Goal: Contribute content: Add original content to the website for others to see

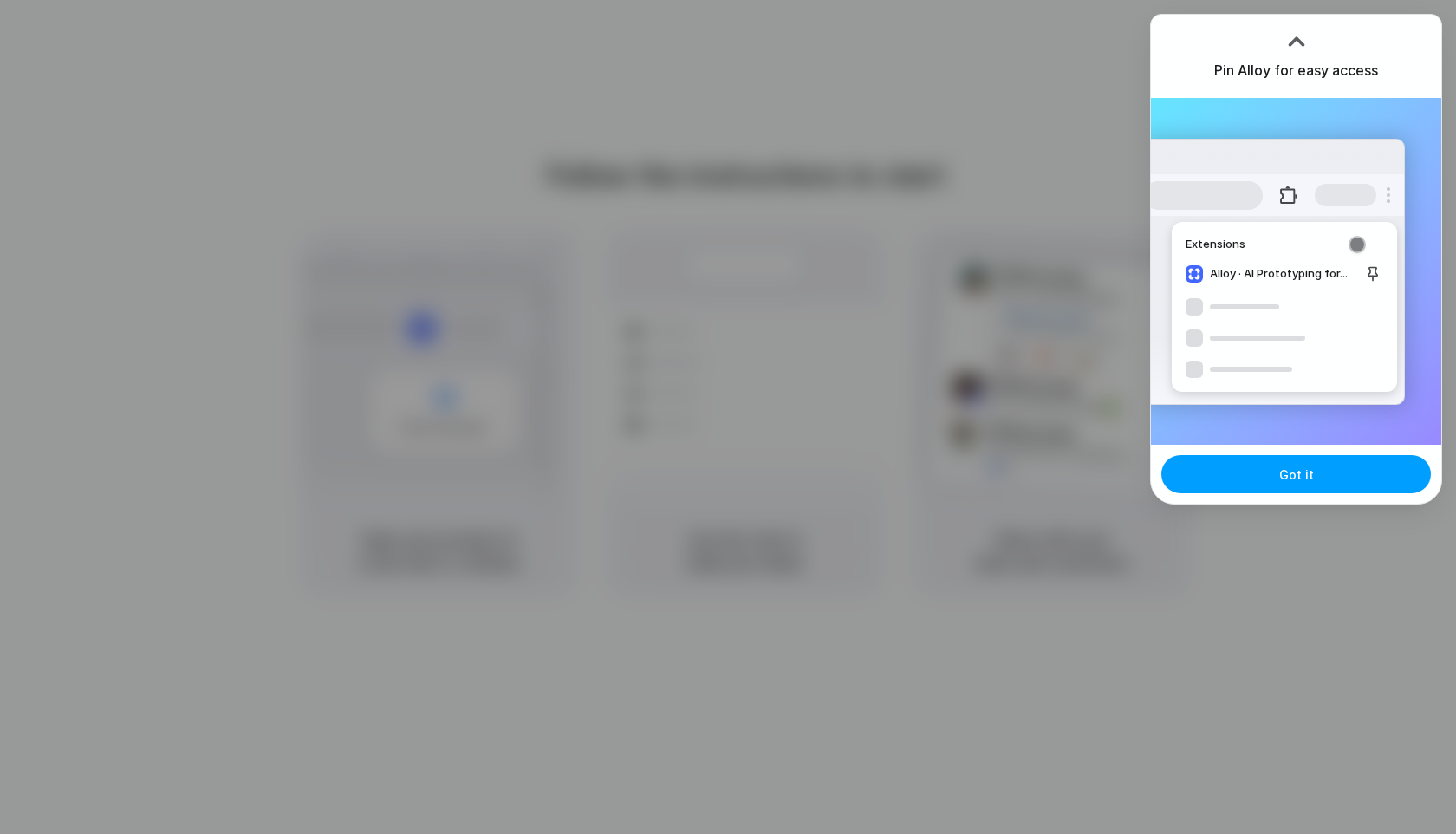
click at [1321, 483] on button "Got it" at bounding box center [1296, 474] width 270 height 38
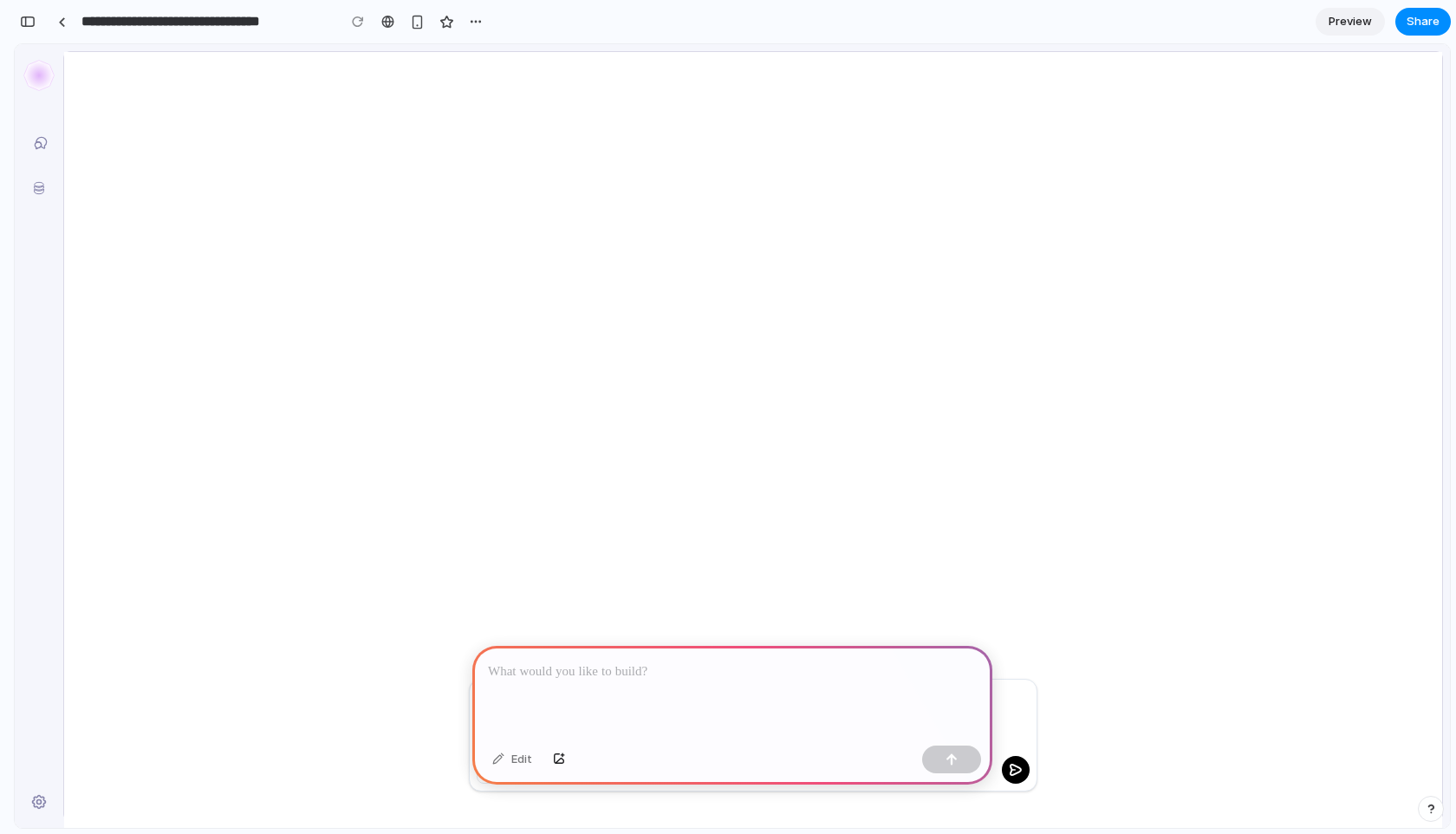
click at [48, 71] on icon at bounding box center [38, 75] width 31 height 31
click at [623, 663] on p at bounding box center [731, 671] width 488 height 21
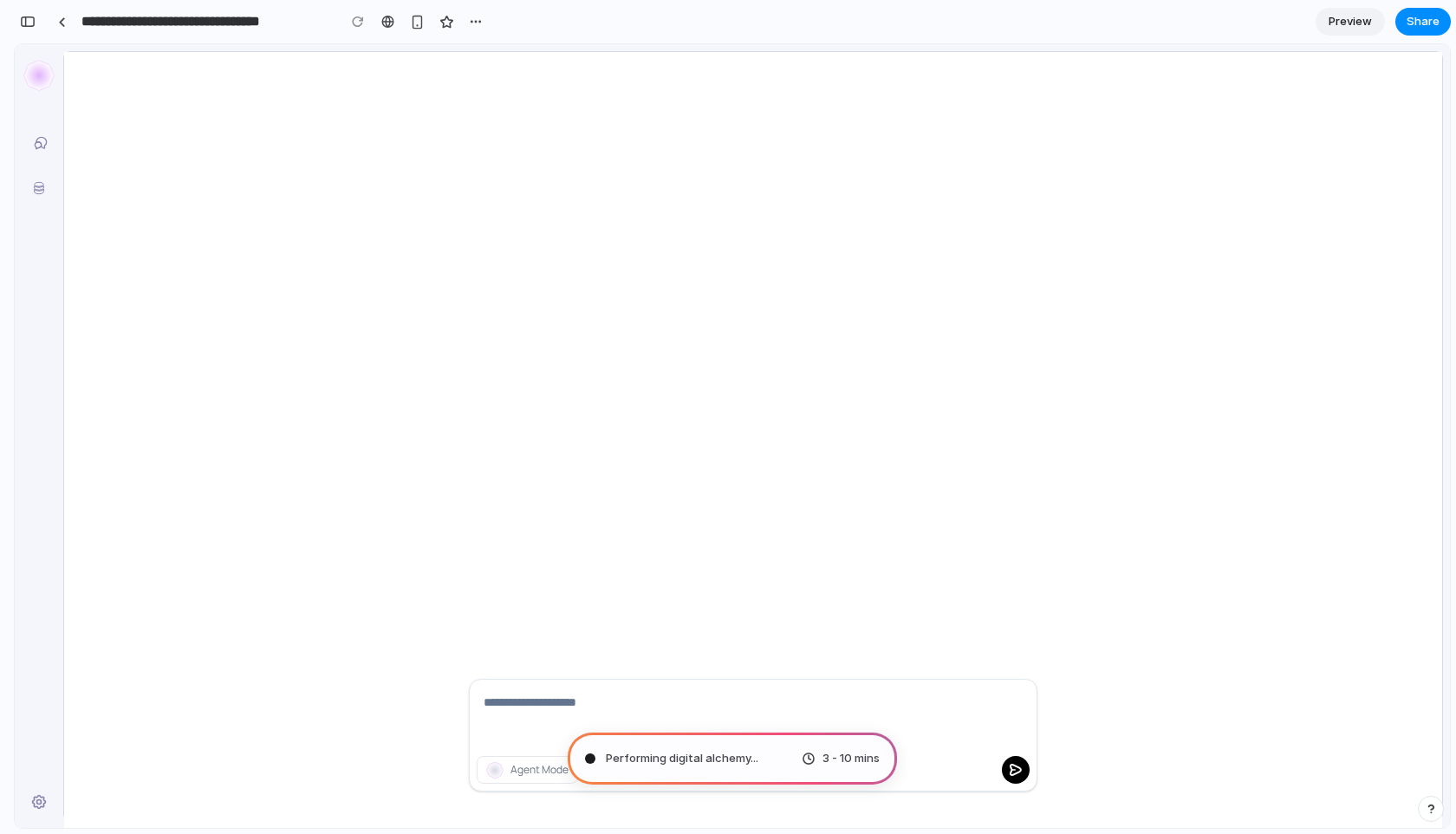
click at [632, 757] on span "Performing digital alchemy ..." at bounding box center [681, 758] width 153 height 17
click at [40, 78] on icon at bounding box center [38, 75] width 31 height 31
type input "**********"
click at [42, 73] on icon at bounding box center [38, 75] width 31 height 31
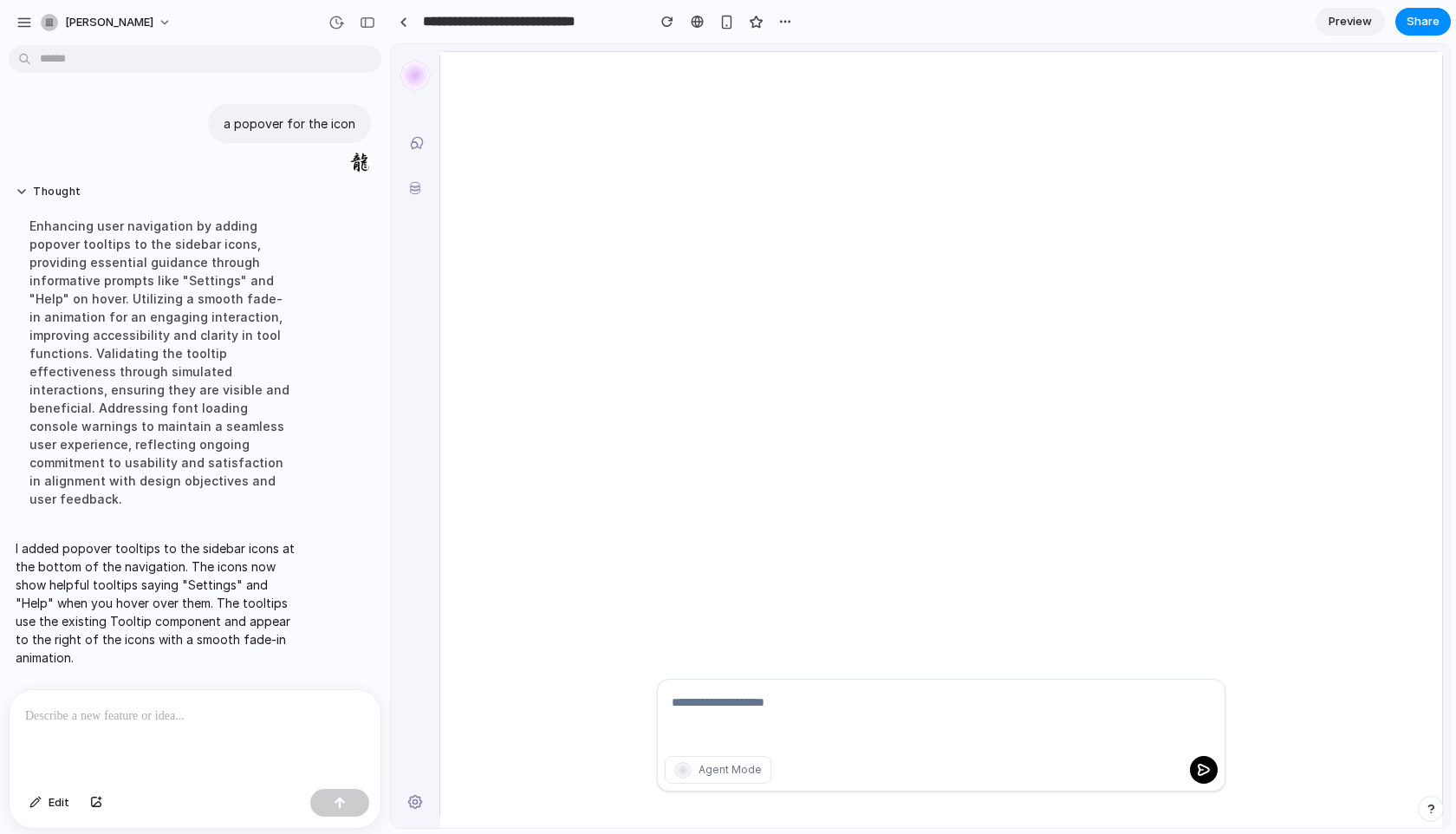
click at [426, 73] on icon at bounding box center [414, 75] width 31 height 31
click at [413, 142] on icon at bounding box center [413, 146] width 6 height 7
click at [410, 73] on icon at bounding box center [414, 75] width 31 height 31
click at [421, 76] on icon at bounding box center [414, 75] width 31 height 31
click at [420, 146] on icon at bounding box center [418, 142] width 11 height 12
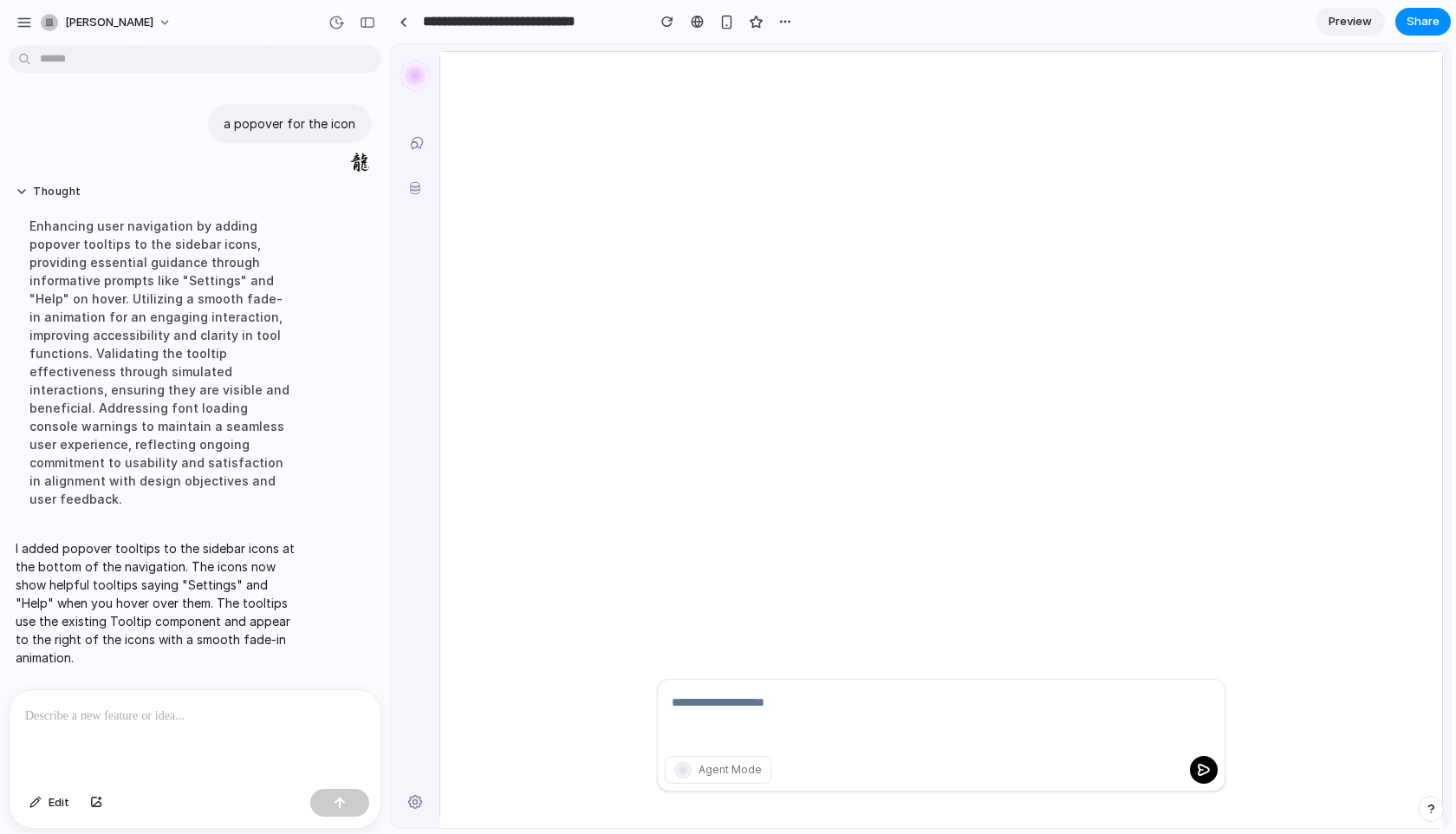
click at [419, 192] on icon at bounding box center [415, 191] width 10 height 4
